Goal: Information Seeking & Learning: Learn about a topic

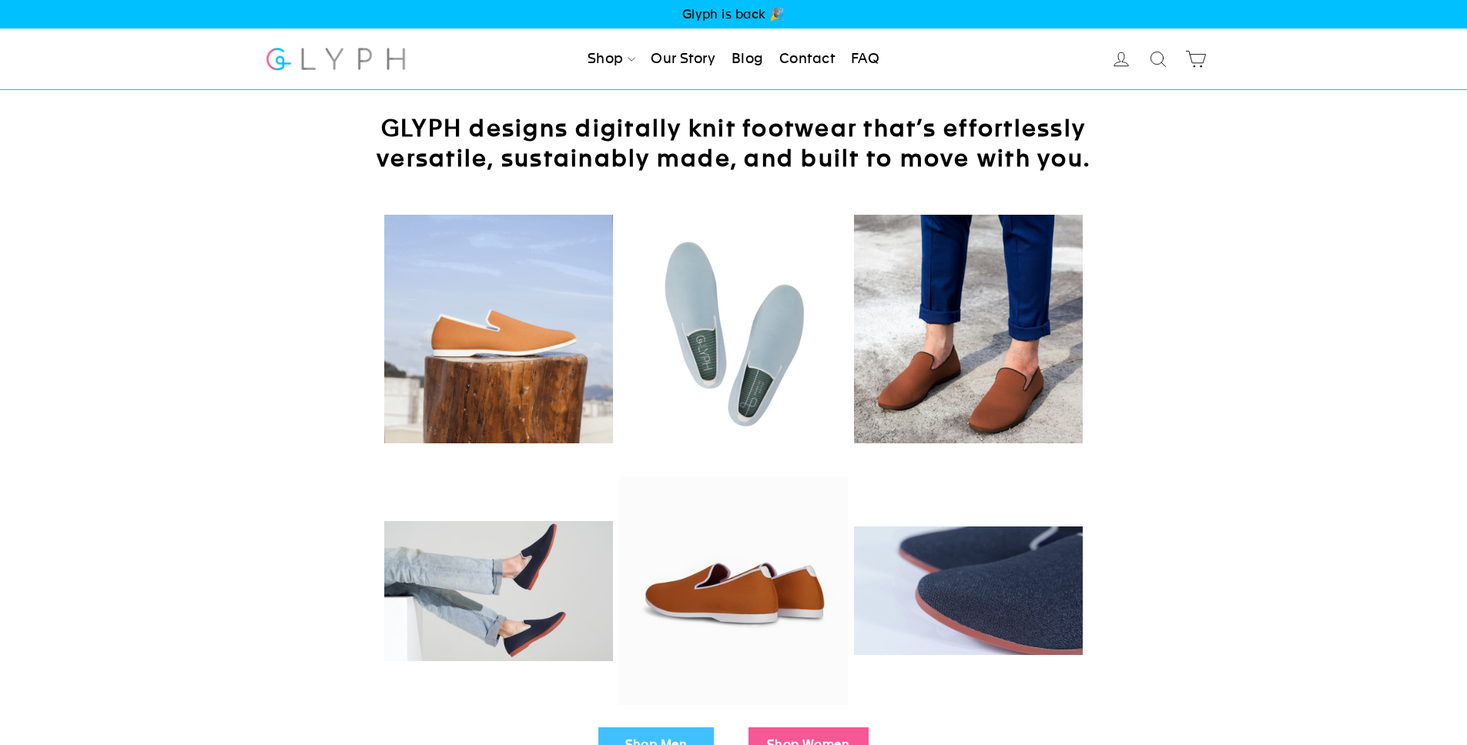
click at [868, 60] on link "FAQ" at bounding box center [865, 59] width 41 height 34
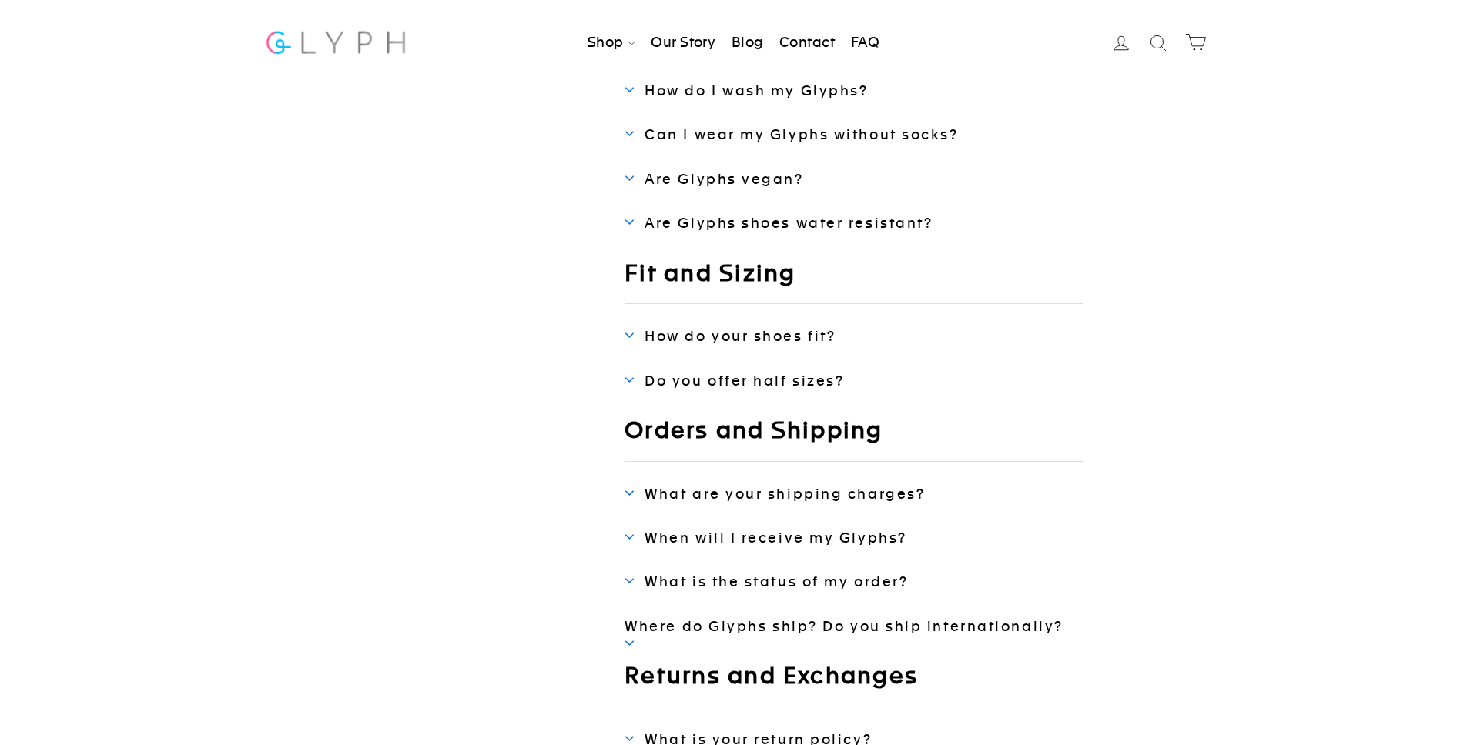
scroll to position [288, 0]
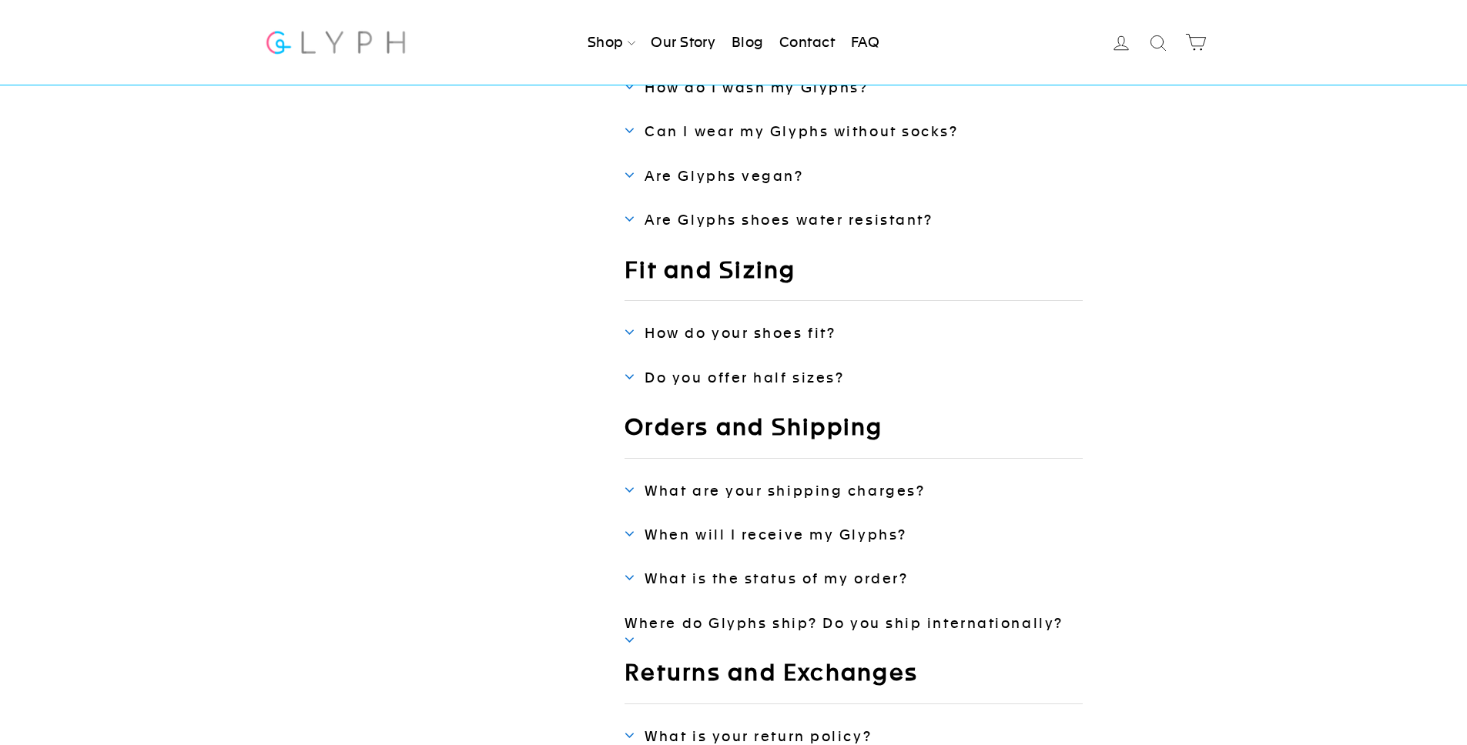
click at [629, 333] on span at bounding box center [629, 331] width 11 height 15
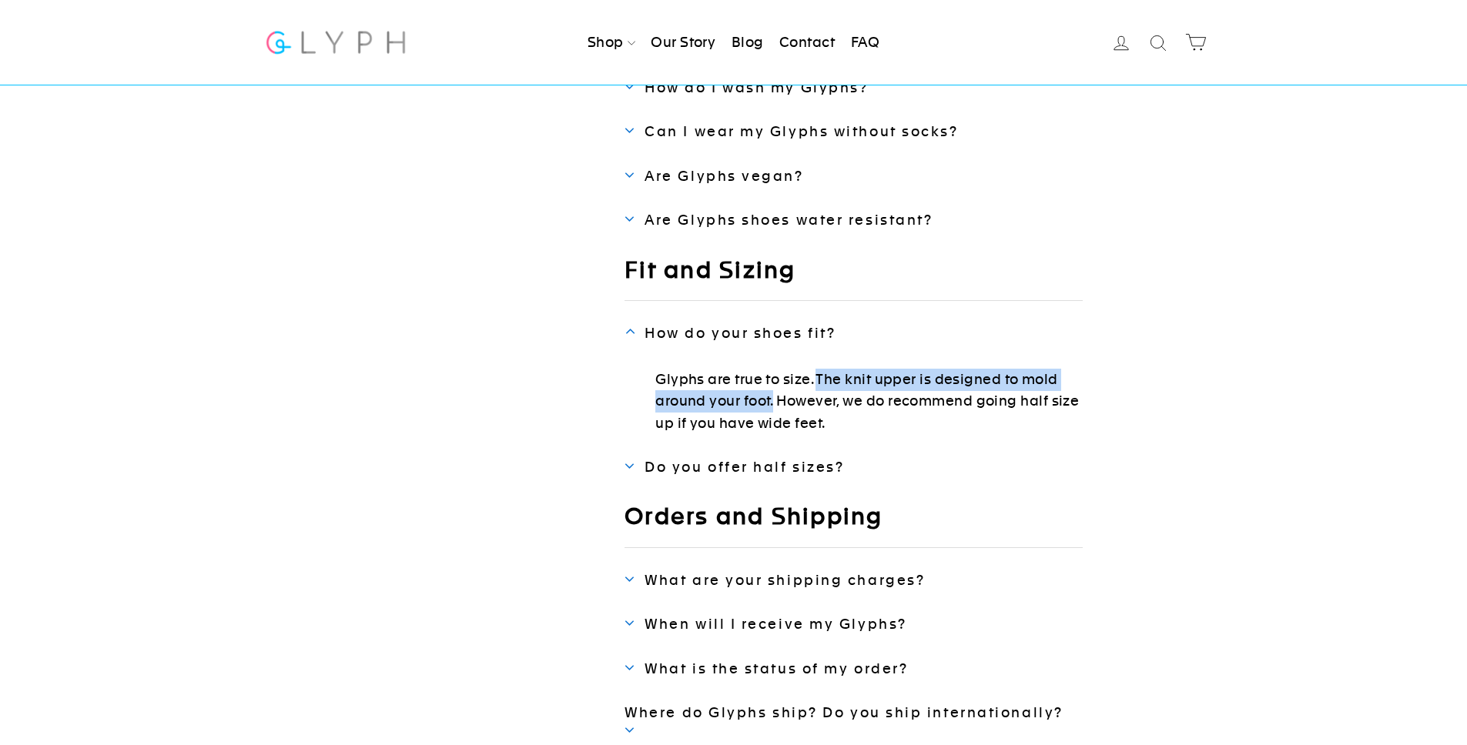
drag, startPoint x: 817, startPoint y: 378, endPoint x: 774, endPoint y: 396, distance: 46.9
click at [774, 396] on p "Glyphs are true to size. The knit upper is designed to mold around your foot. H…" at bounding box center [868, 402] width 427 height 66
copy p "The knit upper is designed to mold around your foot."
